Goal: Task Accomplishment & Management: Manage account settings

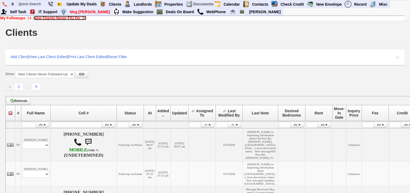
drag, startPoint x: 54, startPoint y: 17, endPoint x: 56, endPoint y: 27, distance: 9.6
click at [54, 17] on b "New Clients Never F/U On" at bounding box center [57, 18] width 46 height 4
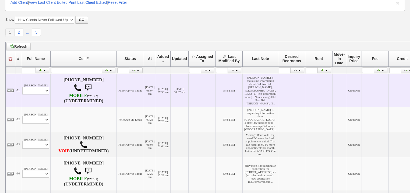
scroll to position [65, 0]
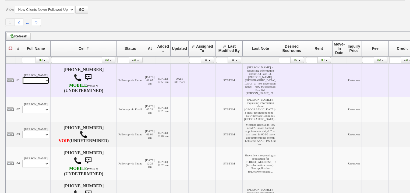
drag, startPoint x: 41, startPoint y: 81, endPoint x: 41, endPoint y: 85, distance: 3.8
click at [41, 82] on select "Profile Edit Print Email Externally (Will Not Be Tracked In CRM) Closed Deals" at bounding box center [35, 81] width 27 height 8
select select "ChangeURL,/crm/custom/edit_client_form.php?redirect=%2Fcrm%2Fclients.php&id=168…"
click at [22, 78] on select "Profile Edit Print Email Externally (Will Not Be Tracked In CRM) Closed Deals" at bounding box center [35, 81] width 27 height 8
select select
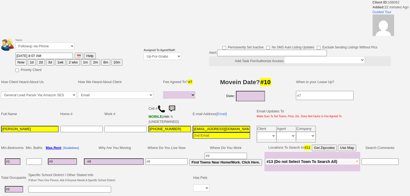
select select
click at [156, 57] on select "Up-For-Grabs ***** STAFF ***** Bob Bruno 914-419-3579 Cristy Liberto 914-486-10…" at bounding box center [163, 56] width 38 height 7
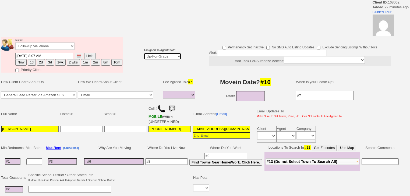
select select "227"
click at [144, 53] on select "Up-For-Grabs ***** STAFF ***** Bob Bruno 914-419-3579 Cristy Liberto 914-486-10…" at bounding box center [163, 56] width 38 height 7
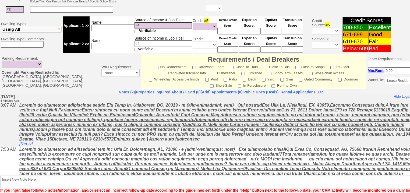
scroll to position [222, 0]
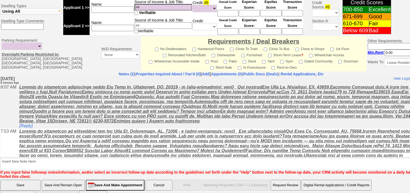
click at [22, 180] on input "Save" at bounding box center [20, 185] width 40 height 11
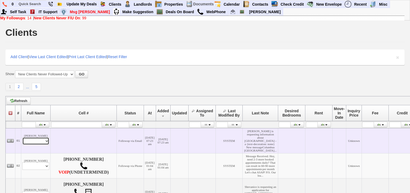
click at [29, 145] on select "Profile Edit Print Email Externally (Will Not Be Tracked In CRM) Closed Deals" at bounding box center [35, 141] width 27 height 8
select select "ChangeURL,/crm/custom/edit_client_form.php?redirect=%2Fcrm%2Fclients.php&id=168…"
click at [22, 145] on select "Profile Edit Print Email Externally (Will Not Be Tracked In CRM) Closed Deals" at bounding box center [35, 141] width 27 height 8
select select
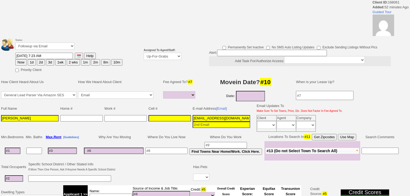
select select
drag, startPoint x: 152, startPoint y: 54, endPoint x: 152, endPoint y: 57, distance: 3.0
click at [152, 55] on select "Up-For-Grabs ***** STAFF ***** Bob Bruno 914-419-3579 Cristy Liberto 914-486-10…" at bounding box center [163, 56] width 38 height 7
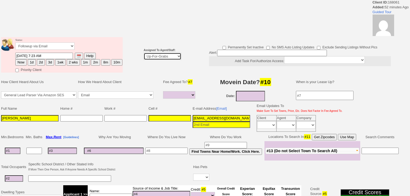
select select "227"
click at [144, 53] on select "Up-For-Grabs ***** STAFF ***** Bob Bruno 914-419-3579 Cristy Liberto 914-486-10…" at bounding box center [163, 56] width 38 height 7
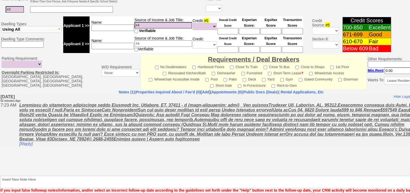
scroll to position [211, 0]
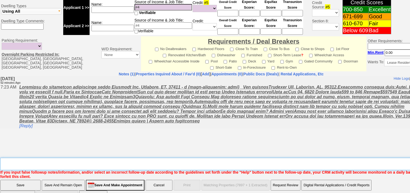
click at [46, 158] on textarea "Insert New Note Here" at bounding box center [223, 164] width 446 height 12
type textarea "f"
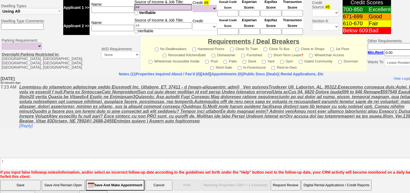
click at [6, 180] on input "Save" at bounding box center [20, 185] width 40 height 11
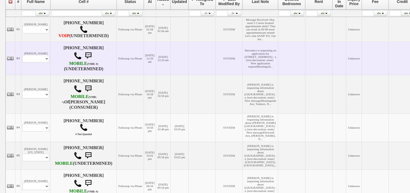
scroll to position [151, 0]
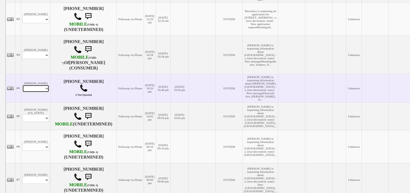
click at [42, 92] on select "Profile Edit Print Email Externally (Will Not Be Tracked In CRM) Closed Deals" at bounding box center [35, 89] width 27 height 8
select select "ChangeURL,/crm/custom/edit_client_form.php?redirect=%2Fcrm%2Fclients.php&id=168…"
click at [22, 92] on select "Profile Edit Print Email Externally (Will Not Be Tracked In CRM) Closed Deals" at bounding box center [35, 89] width 27 height 8
select select
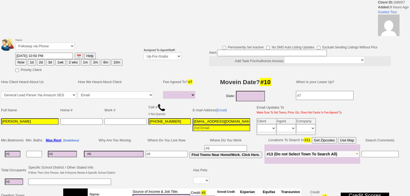
select select
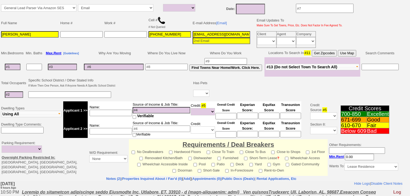
scroll to position [22, 0]
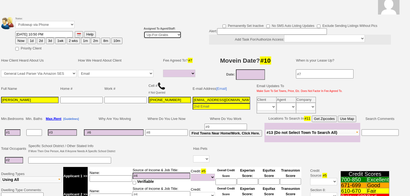
click at [152, 35] on select "Up-For-Grabs ***** STAFF ***** [PERSON_NAME] [PHONE_NUMBER] [PERSON_NAME] [PHON…" at bounding box center [163, 34] width 38 height 7
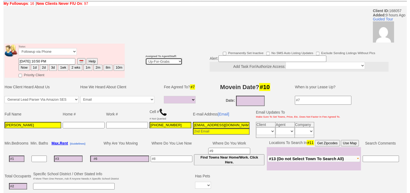
scroll to position [43, 0]
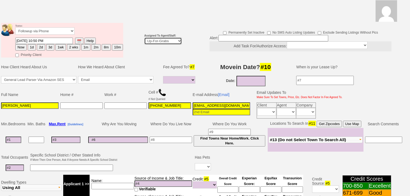
select select "227"
click at [144, 37] on select "Up-For-Grabs ***** STAFF ***** [PERSON_NAME] [PHONE_NUMBER] [PERSON_NAME] [PHON…" at bounding box center [163, 40] width 38 height 7
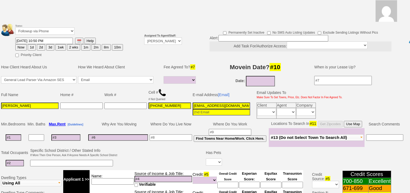
click at [22, 44] on button "Now" at bounding box center [20, 47] width 11 height 6
type input "[DATE] 08:16 AM"
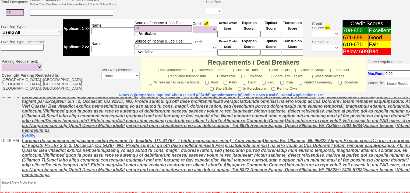
scroll to position [18, 0]
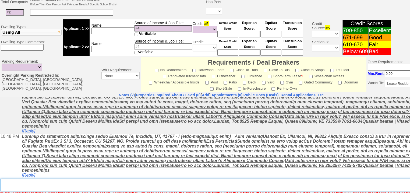
click at [77, 179] on textarea "Insert New Note Here" at bounding box center [223, 185] width 446 height 12
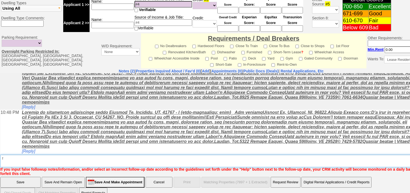
type textarea "f"
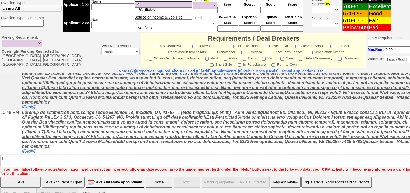
click at [15, 177] on input "Save" at bounding box center [20, 182] width 40 height 11
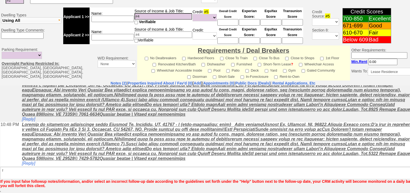
scroll to position [198, 0]
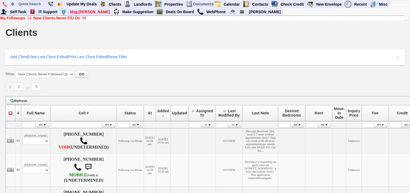
scroll to position [151, 0]
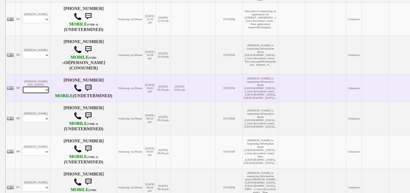
click at [41, 94] on select "Profile Edit Print Email Externally (Will Not Be Tracked In CRM) Closed Deals" at bounding box center [35, 90] width 27 height 8
select select "ChangeURL,/crm/custom/edit_client_form.php?redirect=%2Fcrm%2Fclients.php&id=168…"
click at [22, 94] on select "Profile Edit Print Email Externally (Will Not Be Tracked In CRM) Closed Deals" at bounding box center [35, 90] width 27 height 8
select select
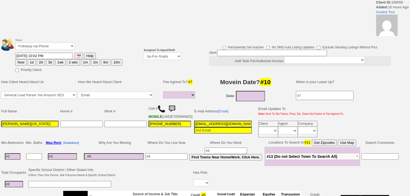
select select
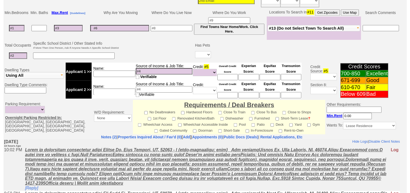
scroll to position [63, 0]
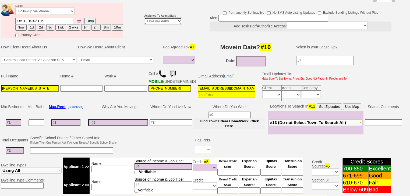
click at [150, 18] on select "Up-For-Grabs ***** STAFF ***** Bob Bruno 914-419-3579 Cristy Liberto 914-486-10…" at bounding box center [163, 21] width 38 height 7
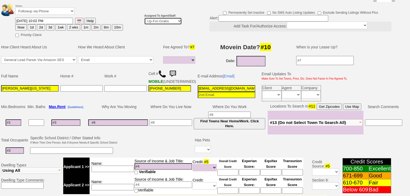
select select "227"
click at [144, 18] on select "Up-For-Grabs ***** STAFF ***** [PERSON_NAME] [PHONE_NUMBER] [PERSON_NAME] [PHON…" at bounding box center [163, 21] width 38 height 7
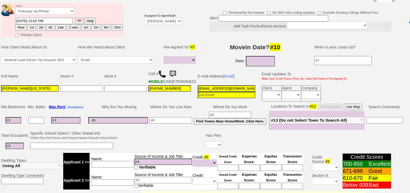
click at [19, 24] on button "Now" at bounding box center [20, 27] width 11 height 6
type input "[DATE] 08:16 AM"
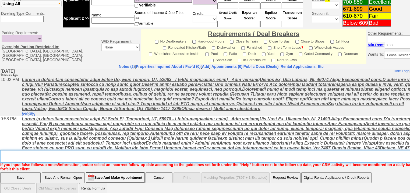
click at [47, 152] on textarea "Insert New Note Here" at bounding box center [223, 156] width 446 height 12
type textarea "f"
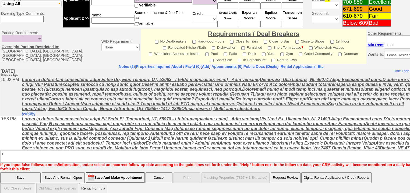
click at [23, 172] on input "Save" at bounding box center [20, 177] width 40 height 11
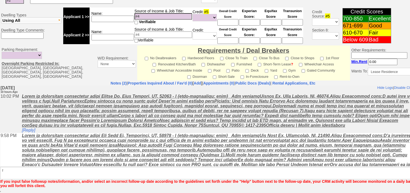
scroll to position [206, 0]
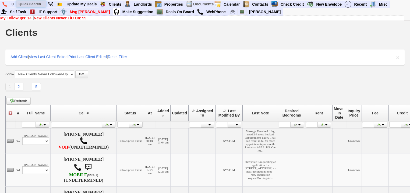
drag, startPoint x: 33, startPoint y: 5, endPoint x: 34, endPoint y: 1, distance: 3.7
click at [33, 3] on input "text" at bounding box center [31, 4] width 30 height 7
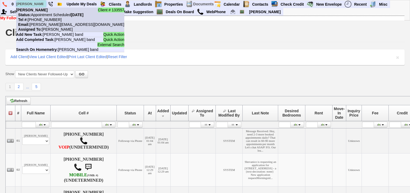
type input "marian band"
click at [42, 13] on nobr "Status: Appointment Scheduled Tuesday, September 23rd, 2025" at bounding box center [49, 15] width 67 height 4
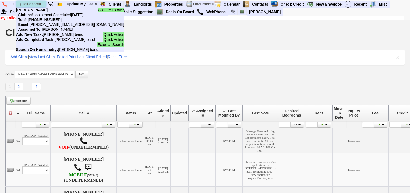
click at [33, 4] on input "text" at bounding box center [31, 4] width 30 height 7
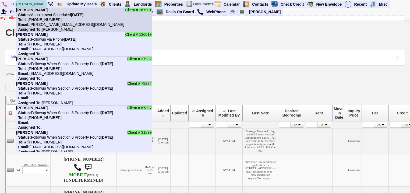
type input "carmen"
click at [43, 12] on b "Carmen marengo" at bounding box center [32, 10] width 32 height 4
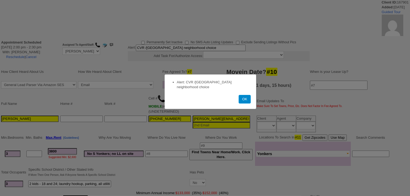
click at [245, 95] on button "OK" at bounding box center [245, 99] width 12 height 9
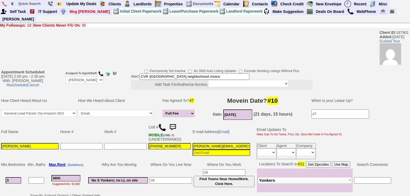
scroll to position [108, 0]
